Goal: Task Accomplishment & Management: Complete application form

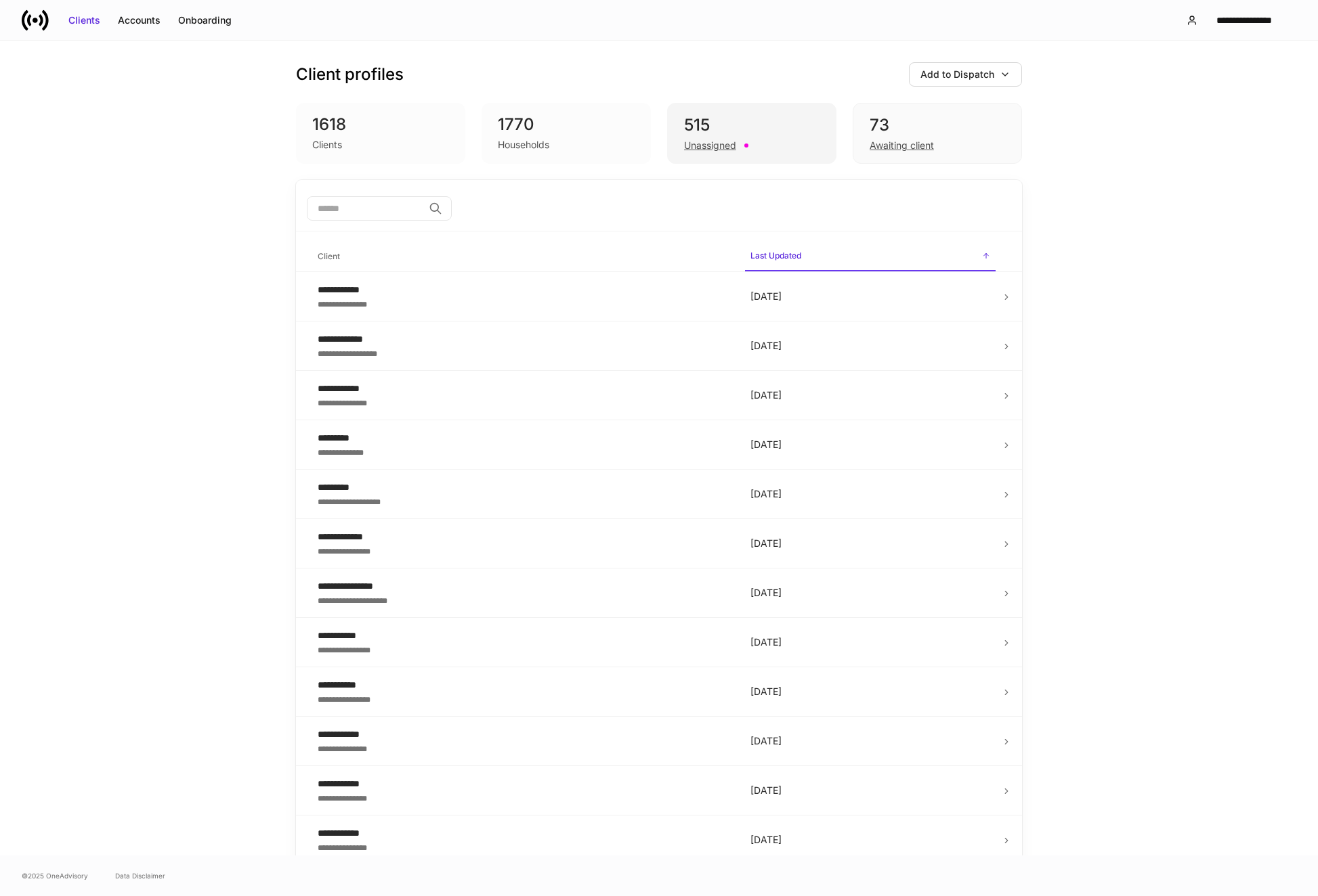
click at [747, 129] on div "515" at bounding box center [752, 125] width 136 height 22
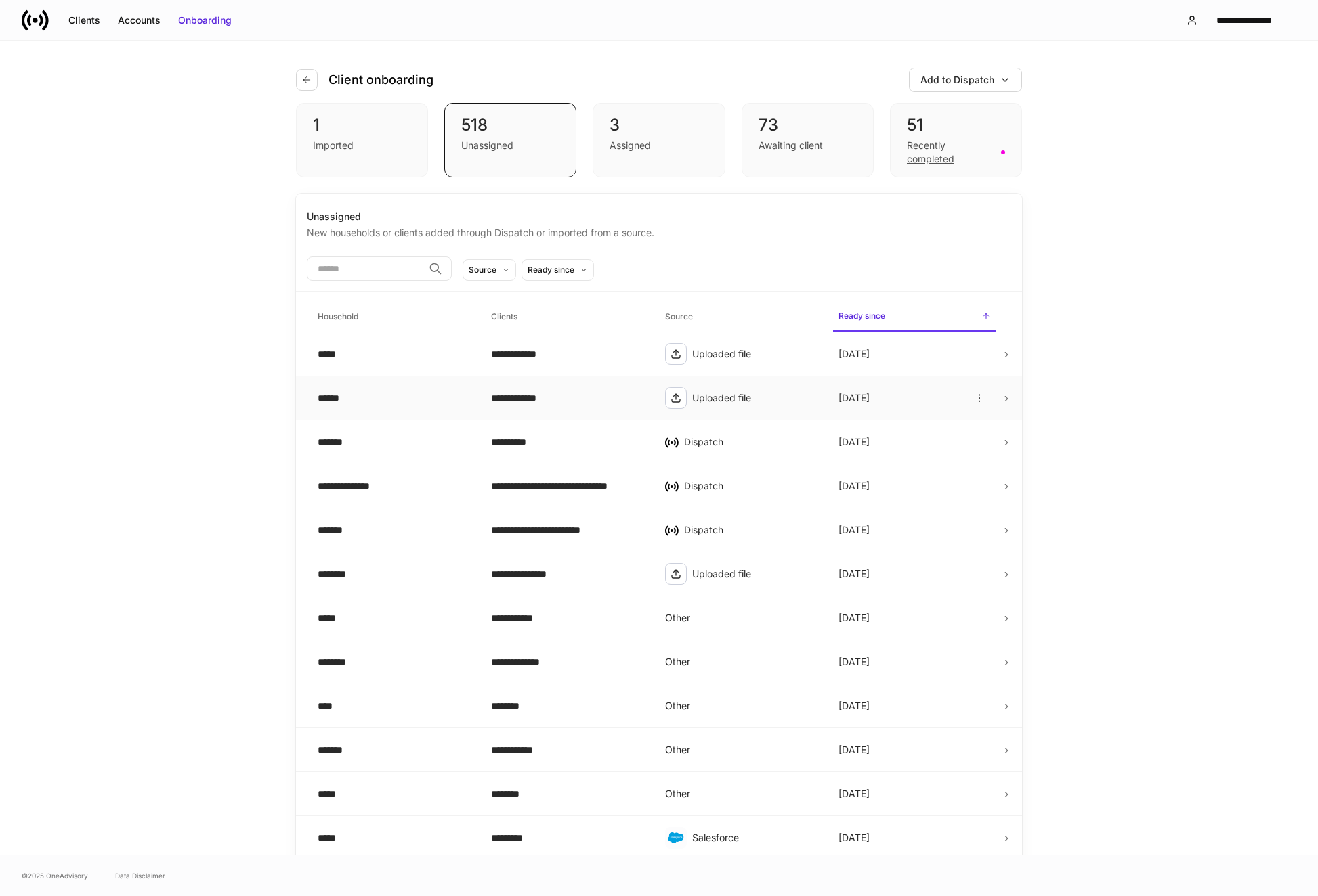
click at [586, 406] on td "**********" at bounding box center [567, 398] width 173 height 44
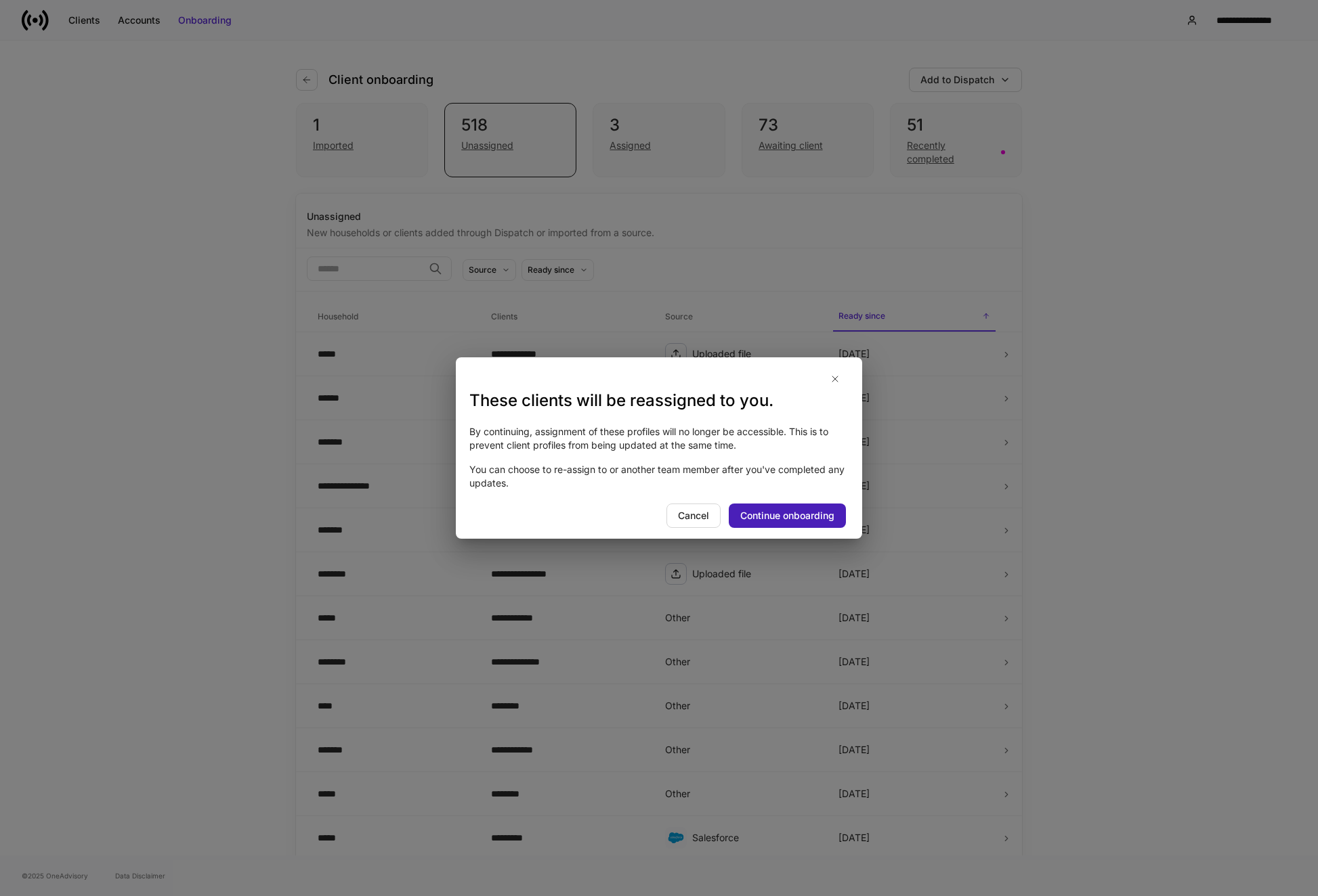
click at [759, 510] on div "Continue onboarding" at bounding box center [787, 516] width 94 height 14
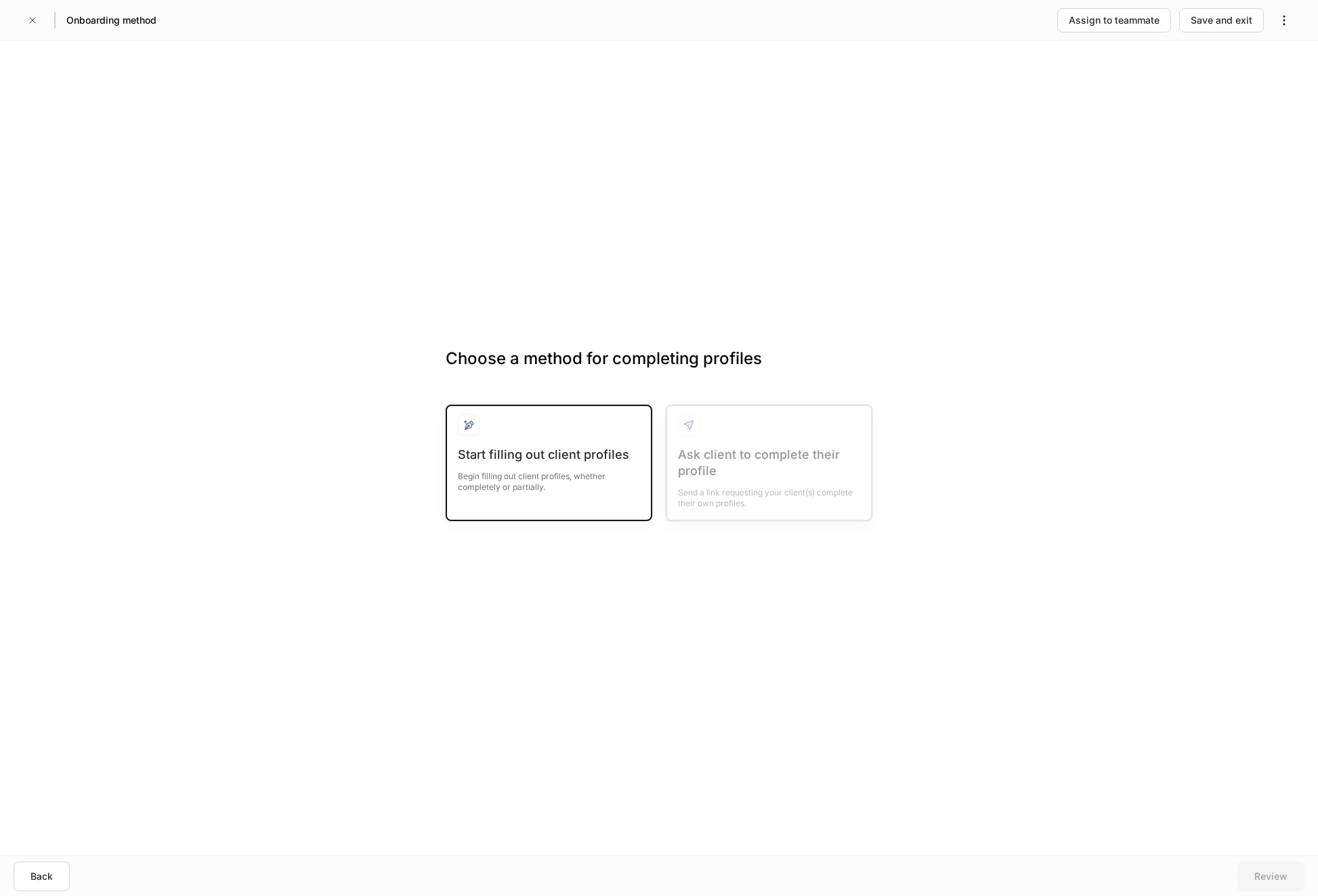
click at [570, 460] on div "Start filling out client profiles" at bounding box center [549, 455] width 182 height 16
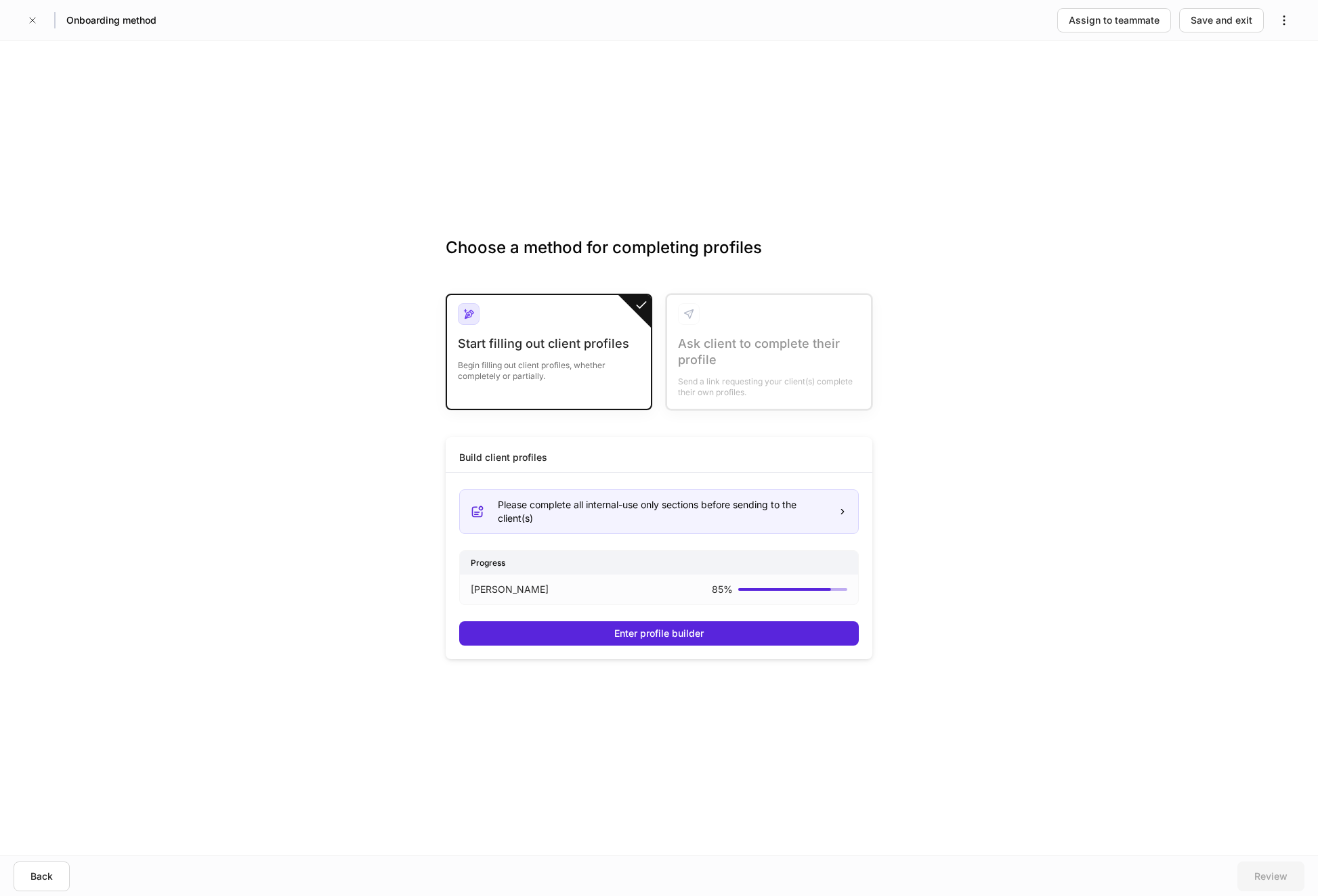
click at [502, 199] on div "Choose a method for completing profiles Start filling out client profiles Begin…" at bounding box center [659, 448] width 1318 height 815
click at [19, 875] on button "Back" at bounding box center [42, 876] width 56 height 29
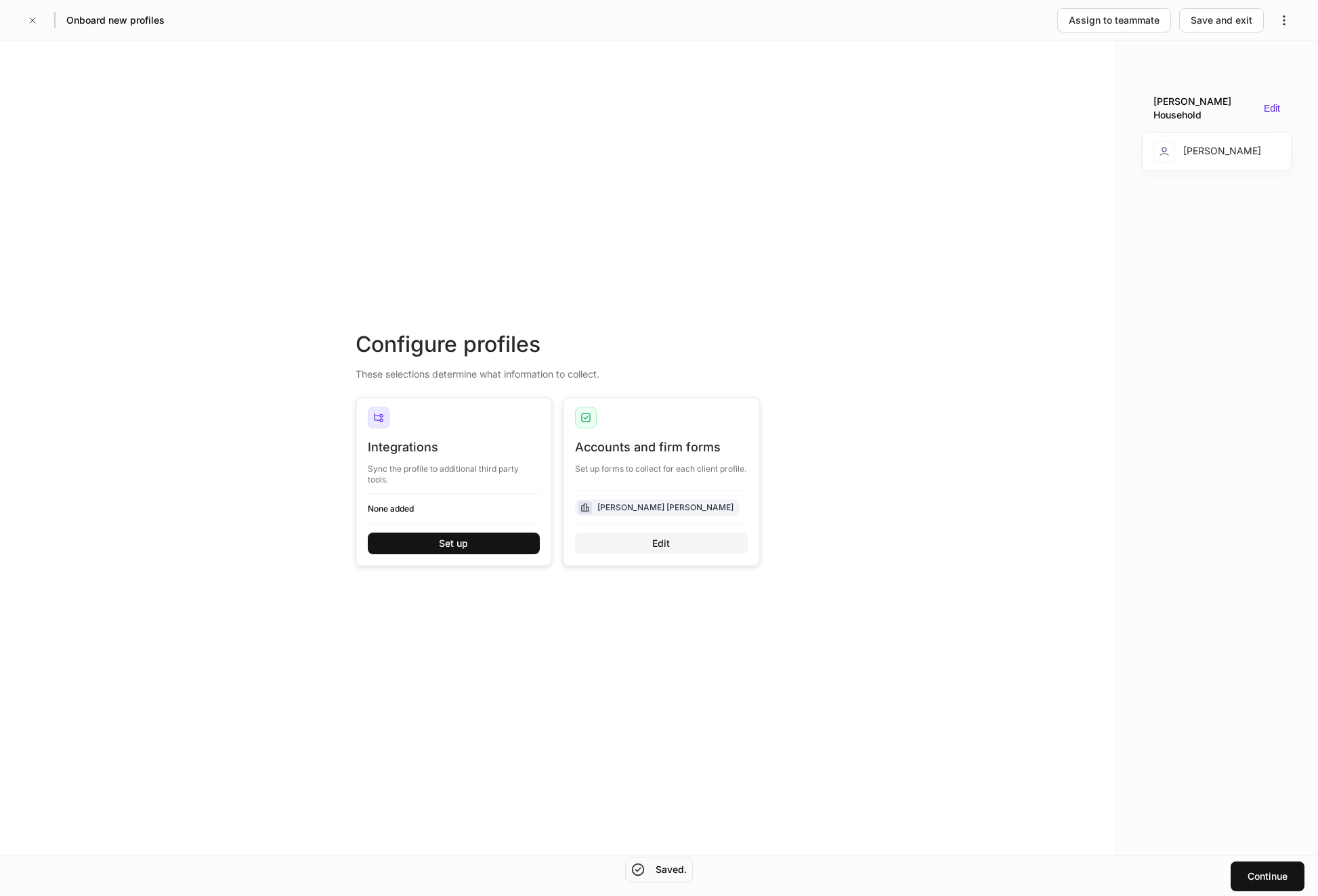
click at [709, 545] on button "Edit" at bounding box center [661, 544] width 173 height 22
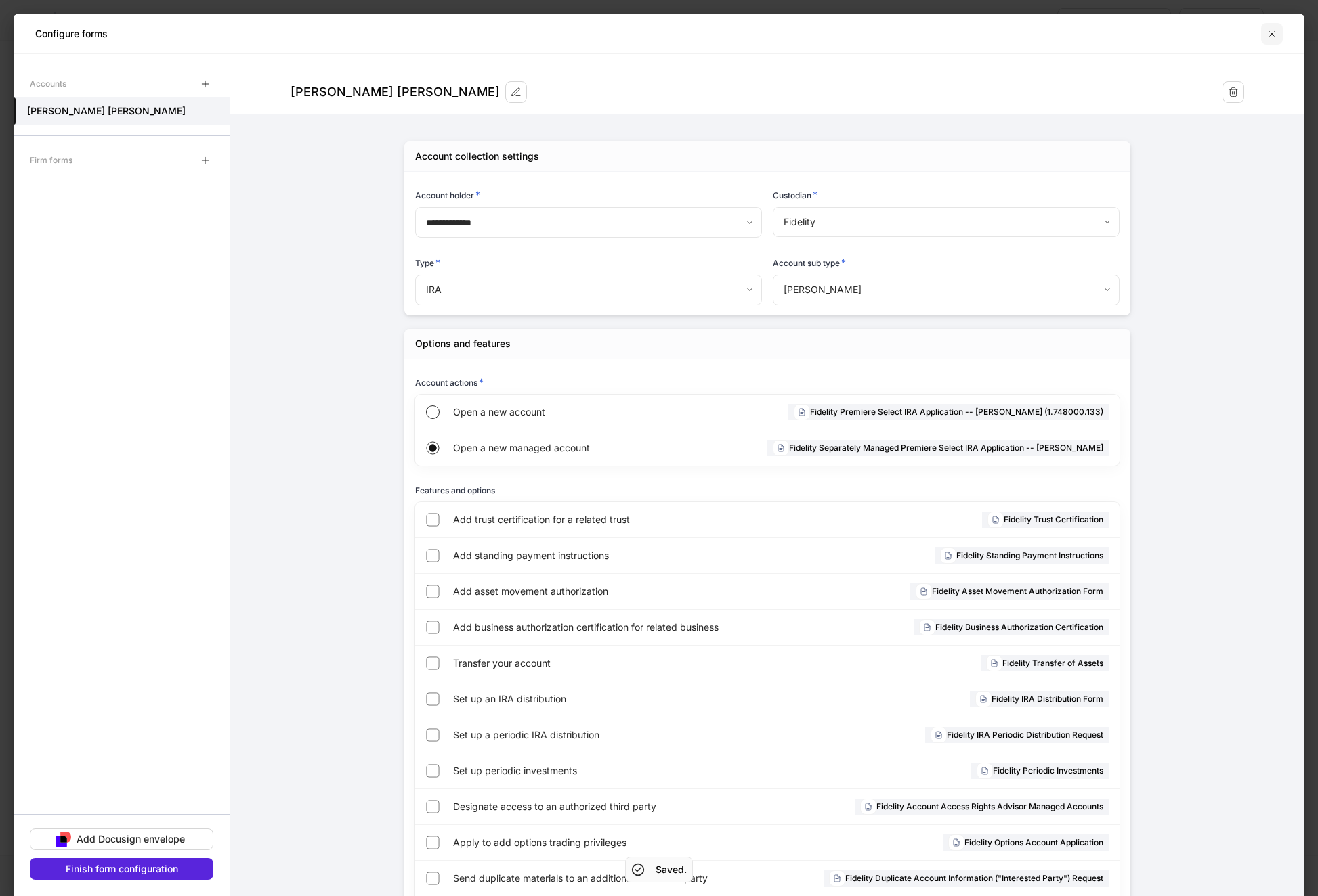
click at [1271, 36] on icon "button" at bounding box center [1272, 34] width 11 height 11
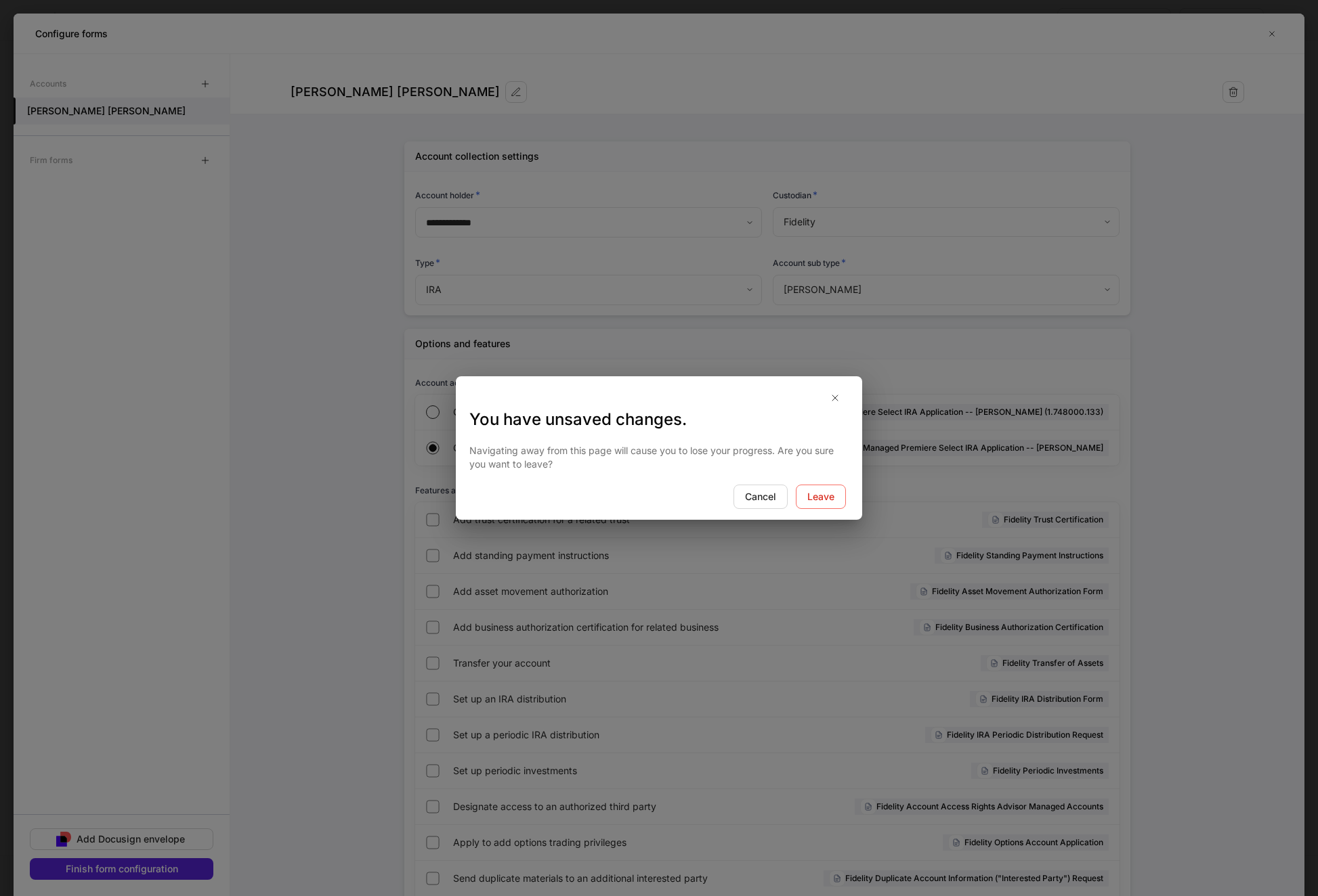
click at [820, 512] on div "You have unsaved changes. Navigating away from this page will cause you to lose…" at bounding box center [659, 447] width 406 height 143
click at [835, 494] on button "Leave" at bounding box center [820, 497] width 50 height 25
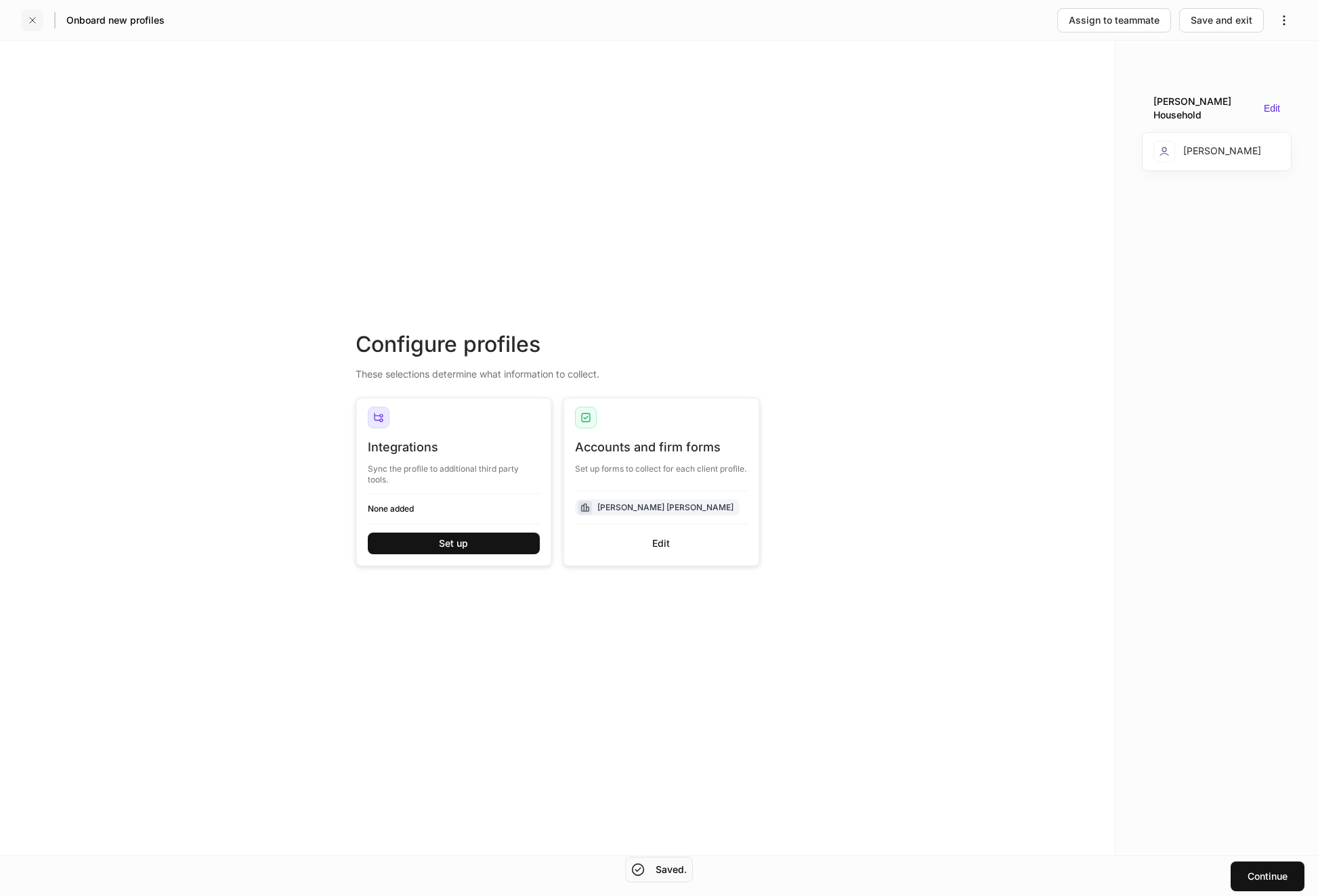
click at [34, 17] on icon "button" at bounding box center [33, 21] width 11 height 11
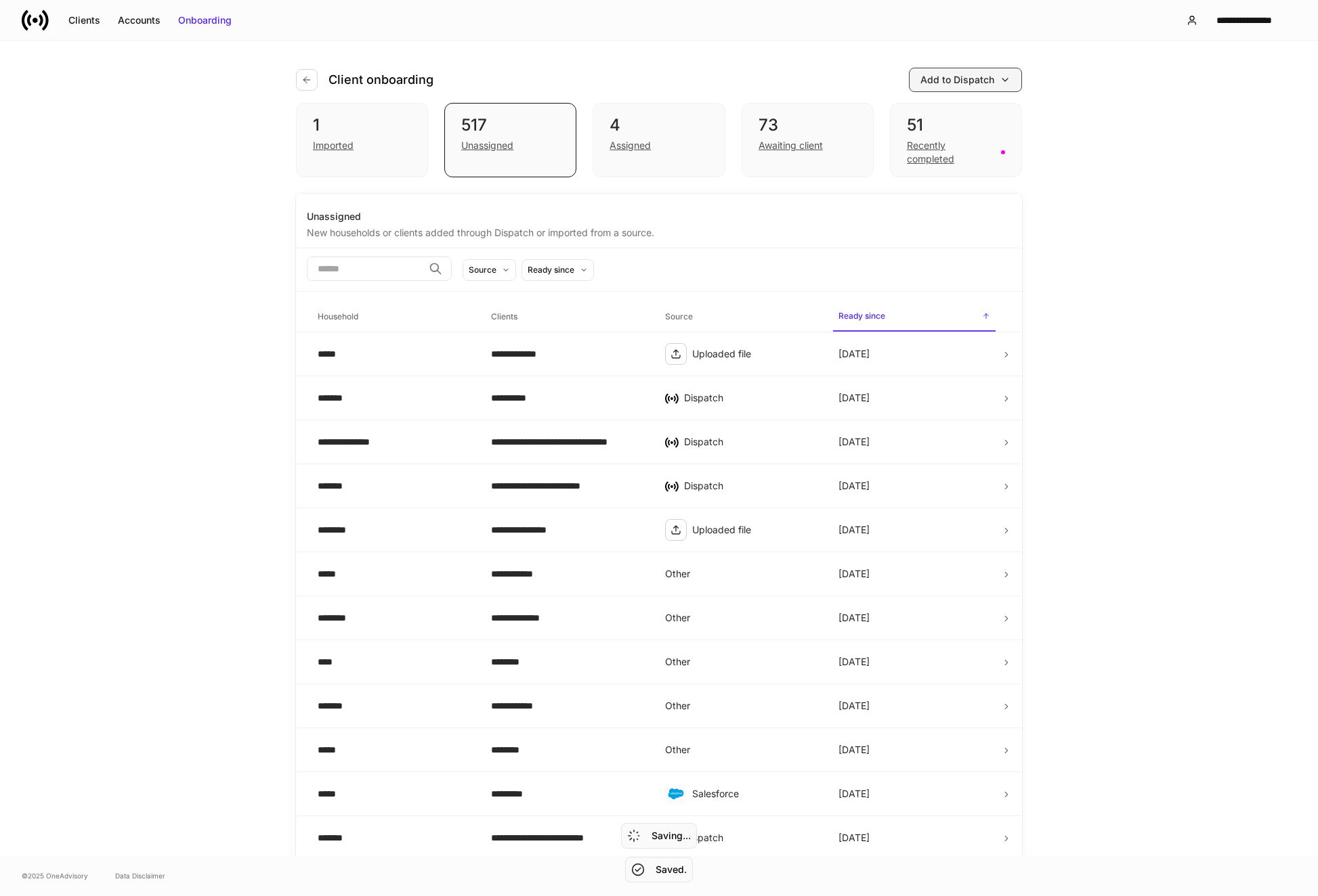
click at [953, 79] on div "Add to Dispatch" at bounding box center [957, 80] width 74 height 14
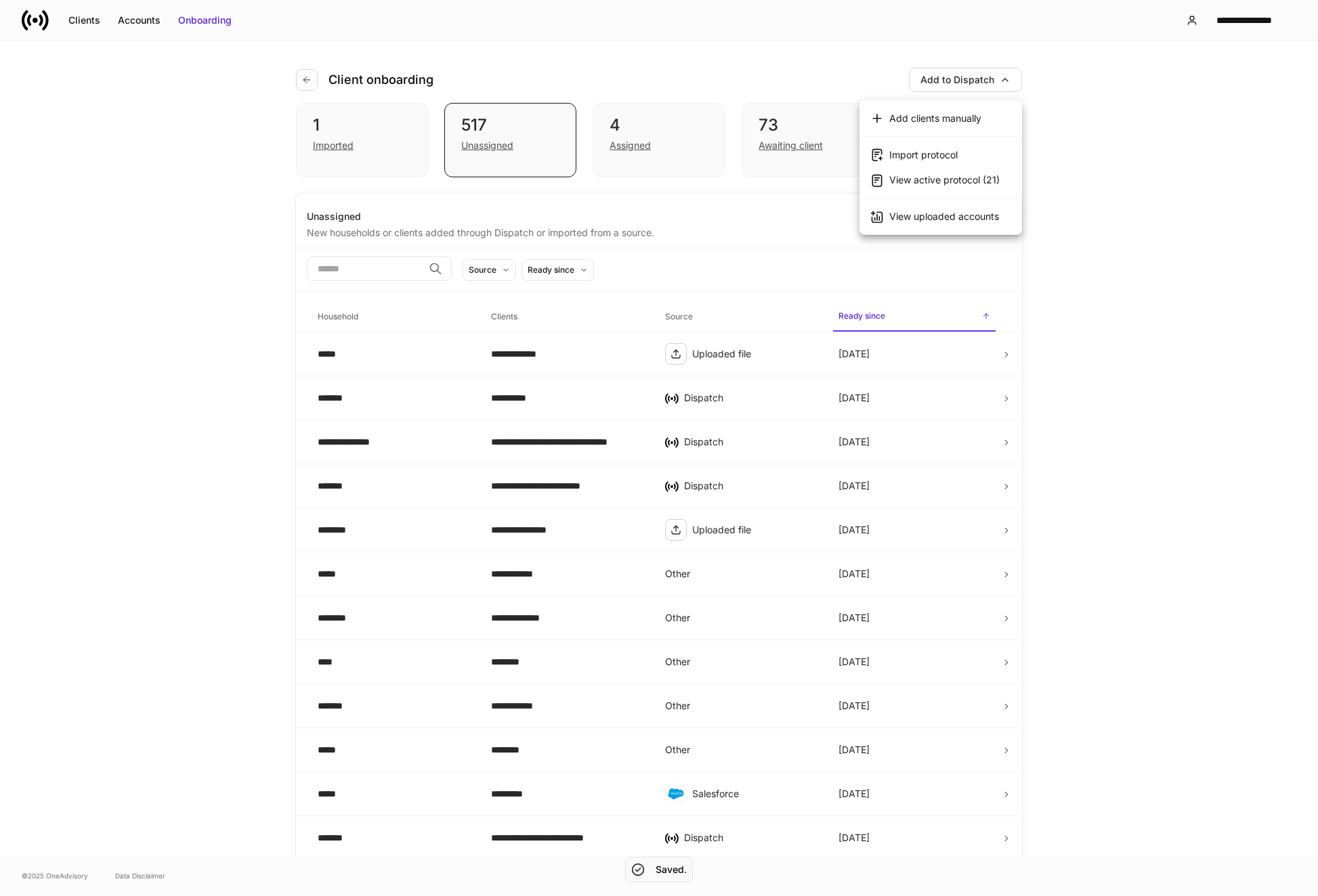
click at [955, 211] on div "View uploaded accounts" at bounding box center [944, 216] width 110 height 14
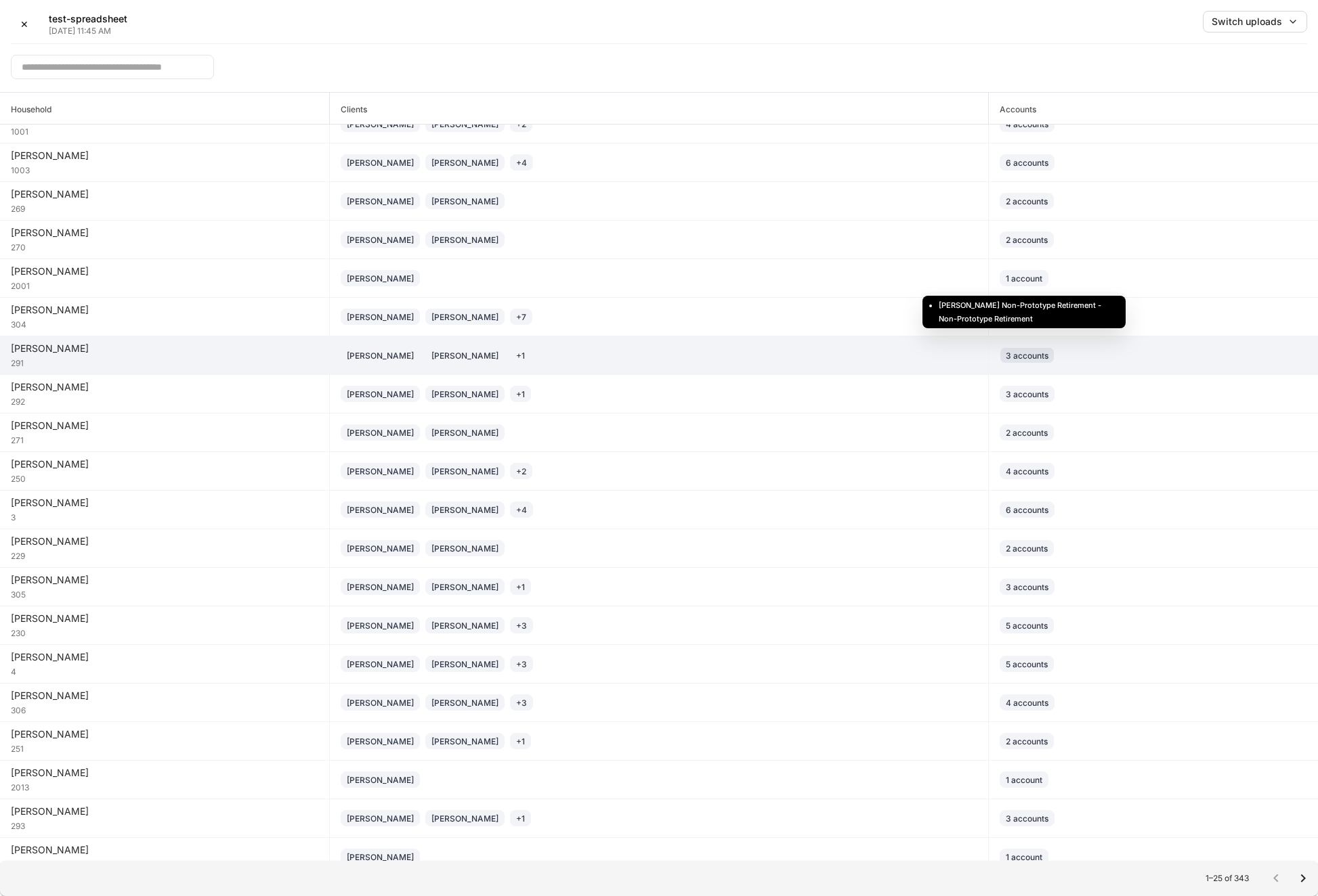
scroll to position [202, 0]
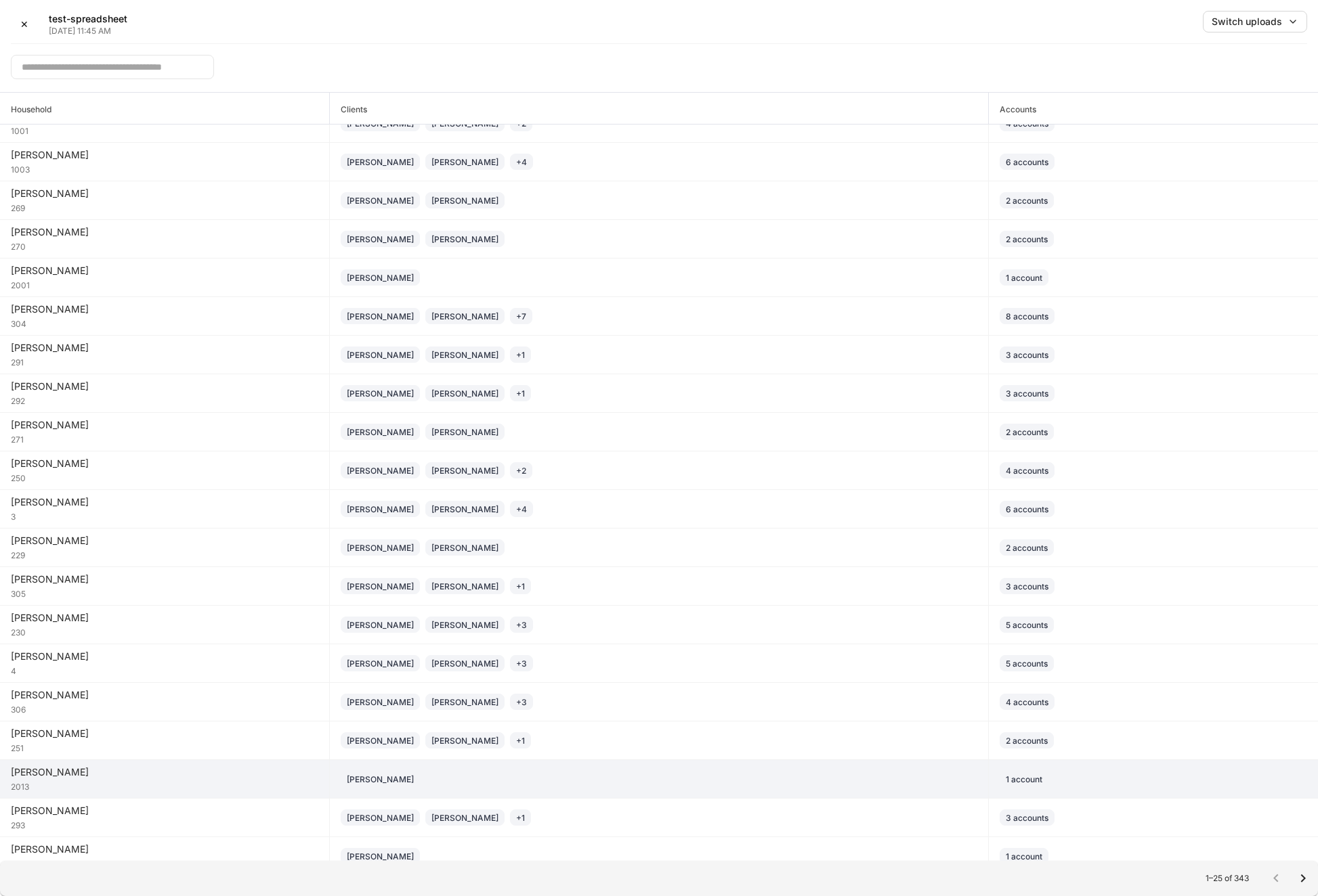
click at [509, 779] on div "[PERSON_NAME]" at bounding box center [659, 779] width 637 height 16
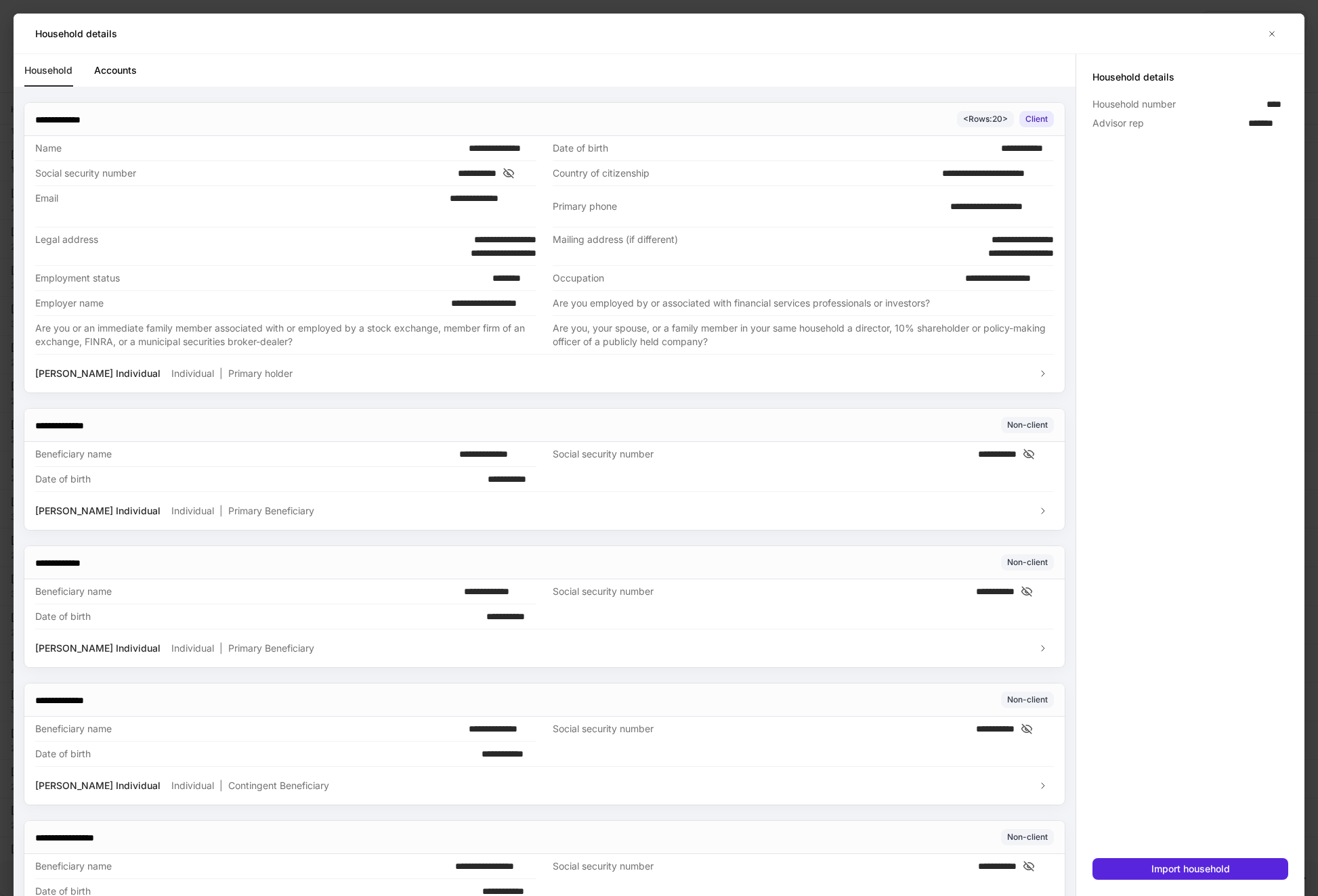
click at [116, 73] on link "Accounts" at bounding box center [115, 70] width 42 height 32
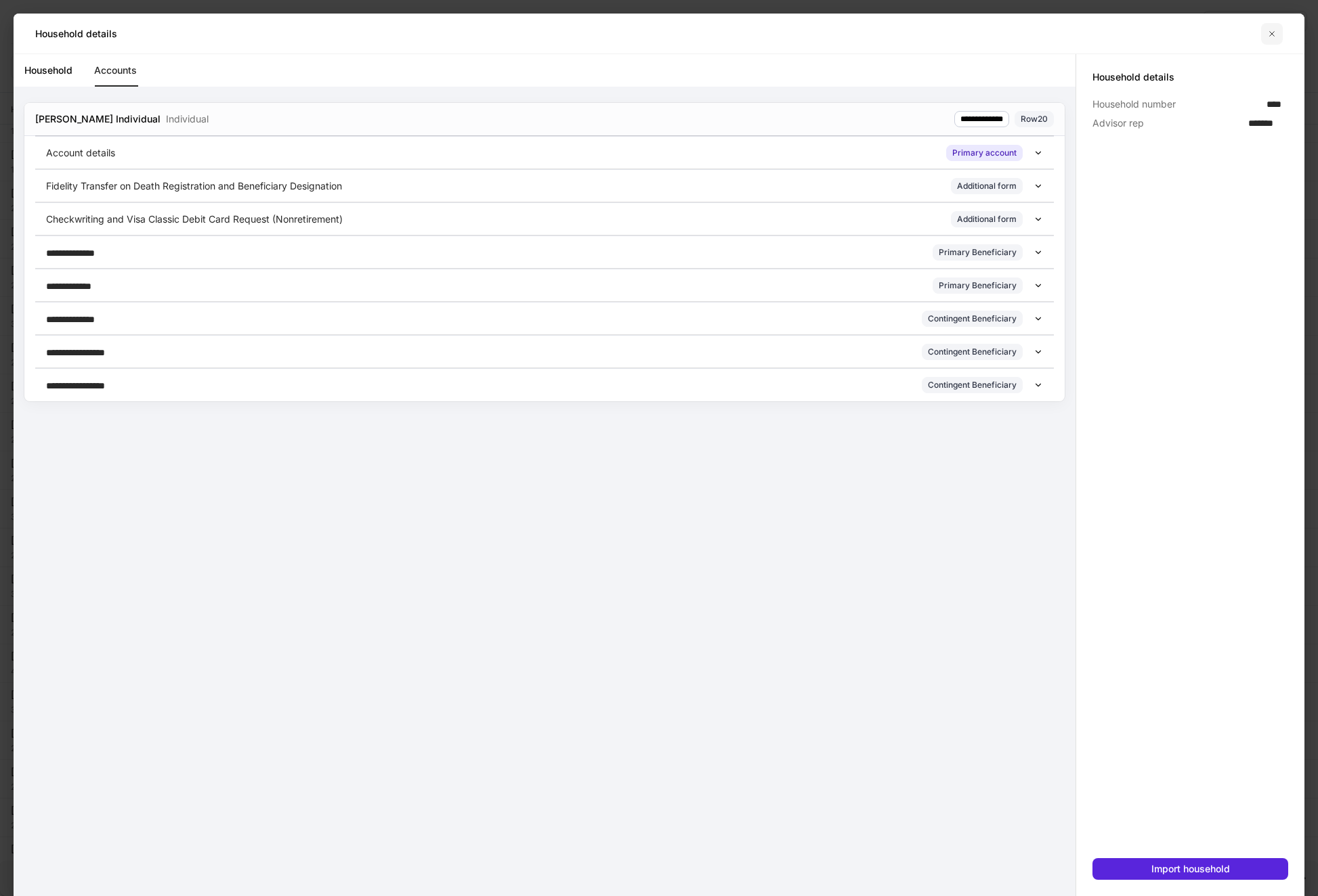
click at [1282, 30] on button "button" at bounding box center [1272, 34] width 22 height 22
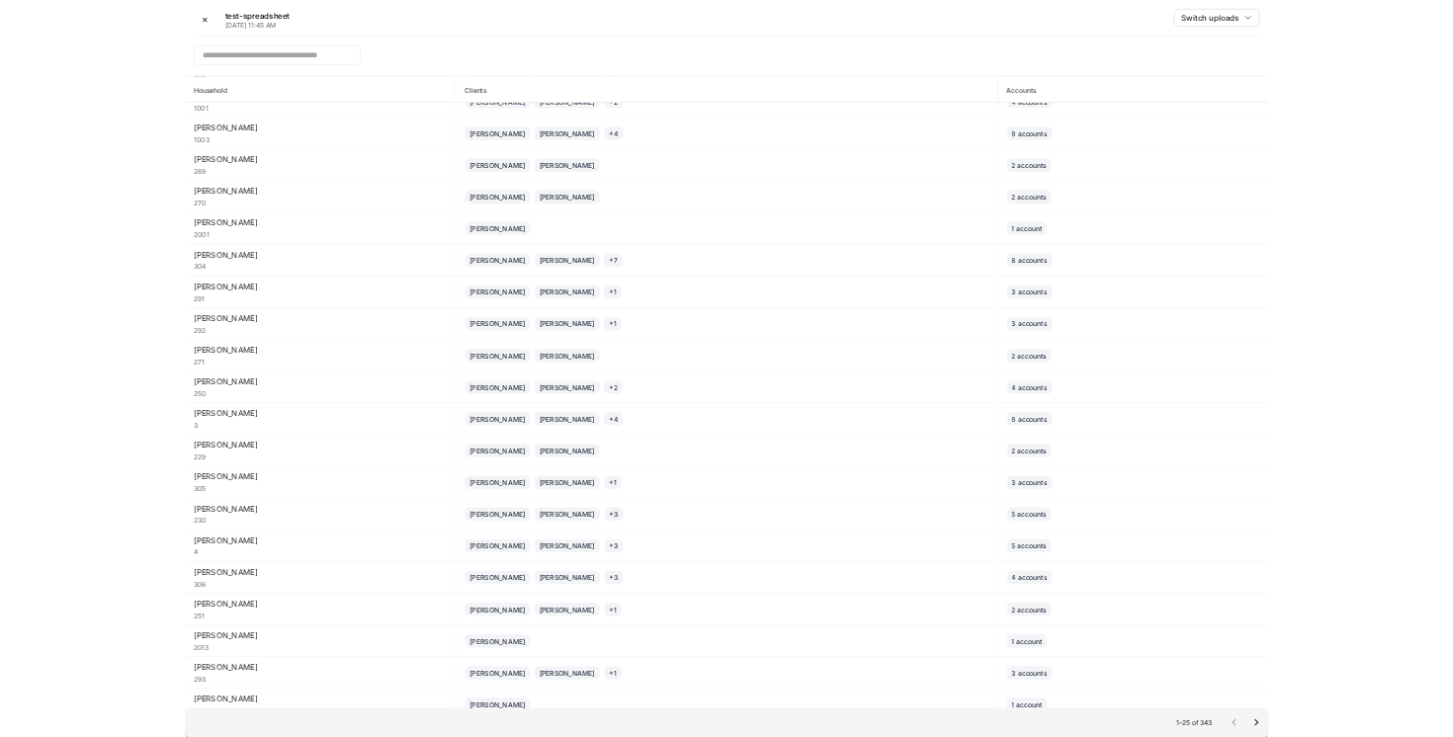
scroll to position [295, 0]
